Goal: Navigation & Orientation: Find specific page/section

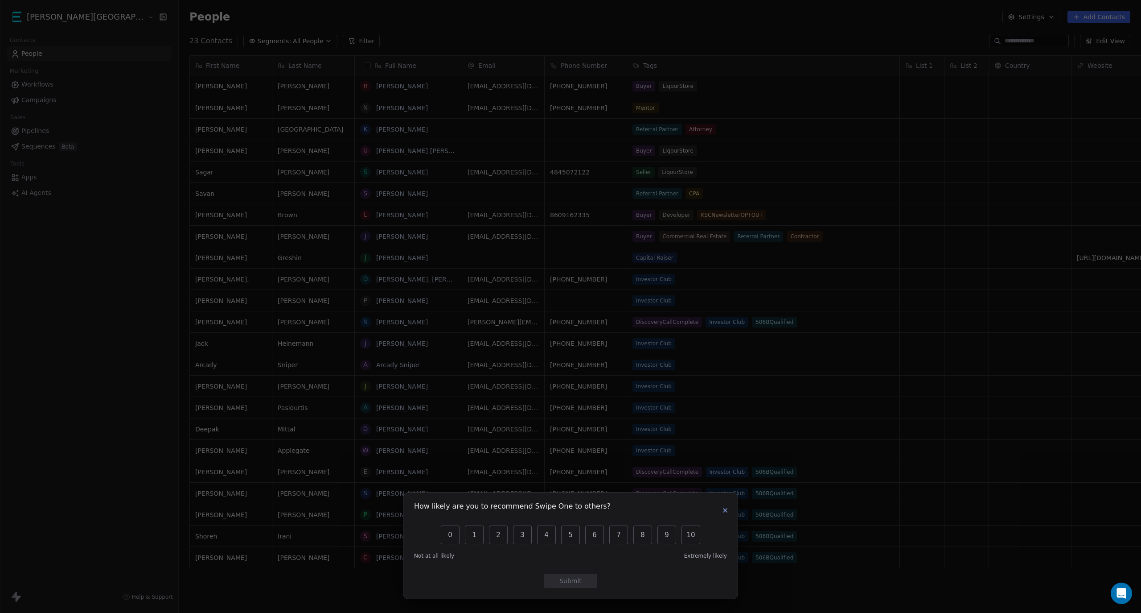
scroll to position [531, 1012]
click at [725, 514] on button "button" at bounding box center [725, 510] width 11 height 11
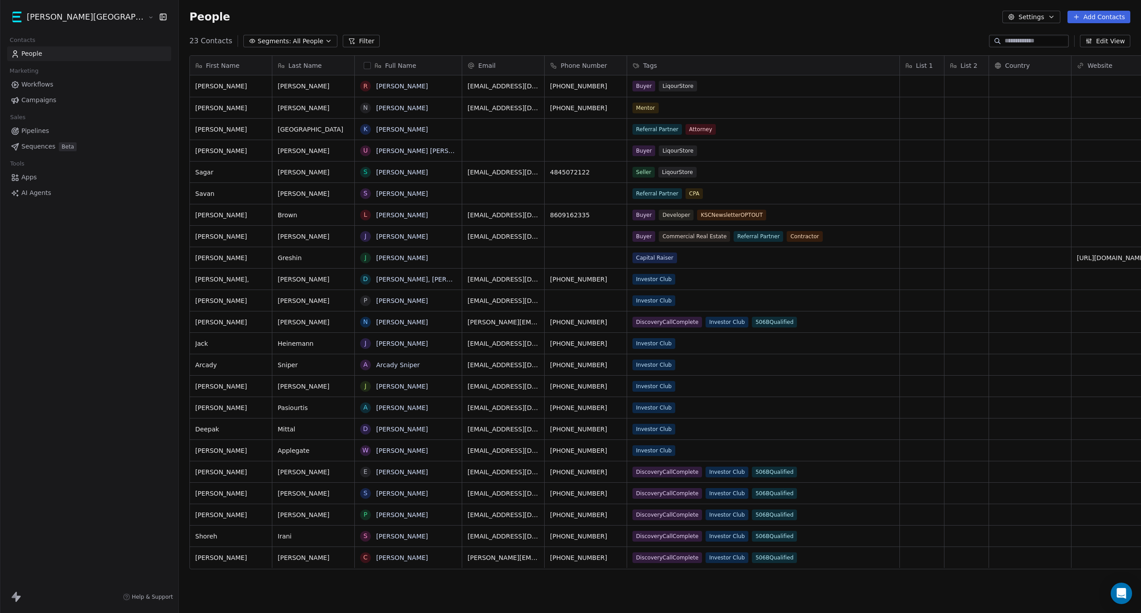
click at [36, 82] on span "Workflows" at bounding box center [37, 84] width 32 height 9
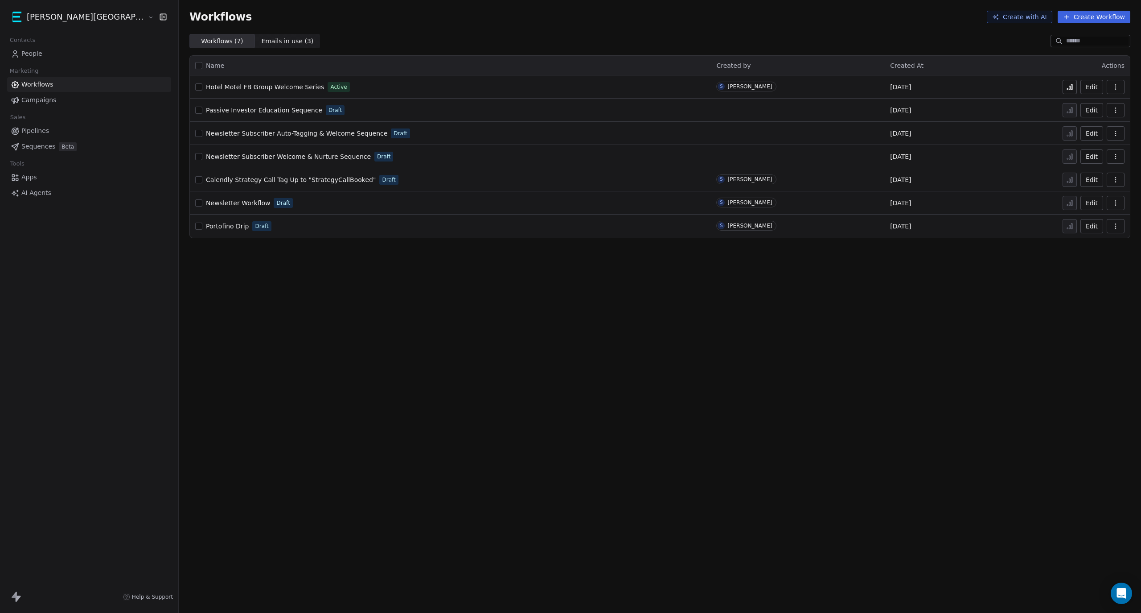
click at [206, 112] on span "Passive Investor Education Sequence" at bounding box center [264, 110] width 116 height 7
click at [206, 87] on span "Hotel Motel FB Group Welcome Series" at bounding box center [265, 86] width 118 height 7
click at [206, 135] on span "Newsletter Subscriber Auto-Tagging & Welcome Sequence" at bounding box center [296, 133] width 181 height 7
click at [206, 206] on span "Newsletter Workflow" at bounding box center [238, 202] width 64 height 7
